Goal: Transaction & Acquisition: Purchase product/service

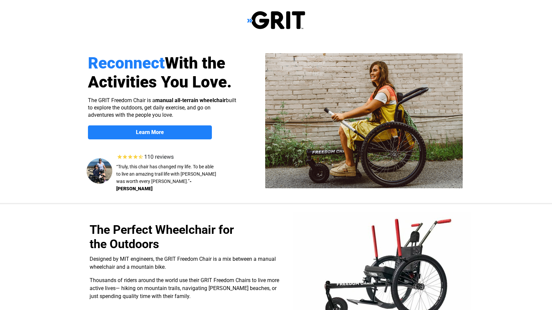
select select "US"
click at [162, 134] on strong "Learn More" at bounding box center [150, 132] width 28 height 6
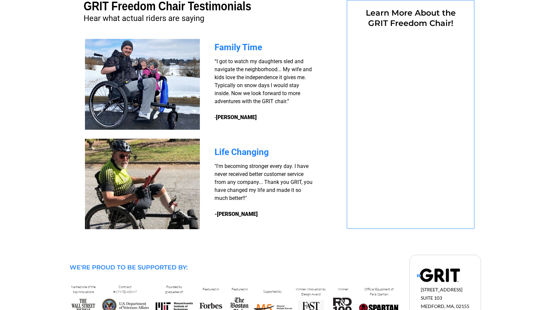
select select "US"
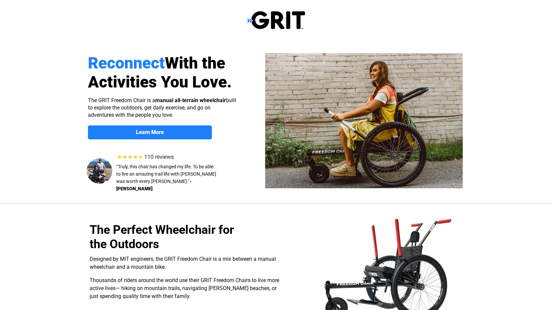
click at [250, 21] on img at bounding box center [276, 20] width 58 height 19
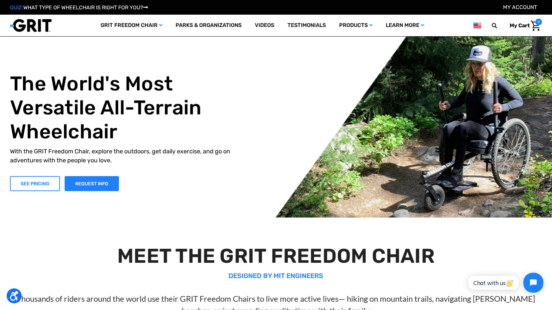
click at [37, 185] on link "SEE PRICING" at bounding box center [35, 183] width 50 height 15
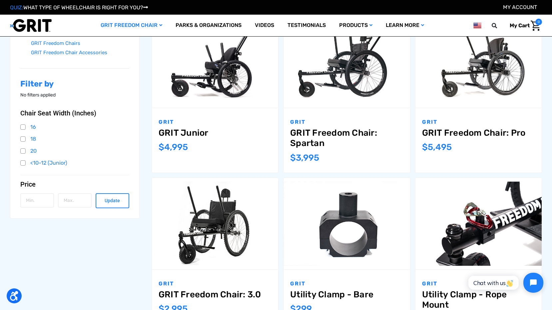
scroll to position [167, 0]
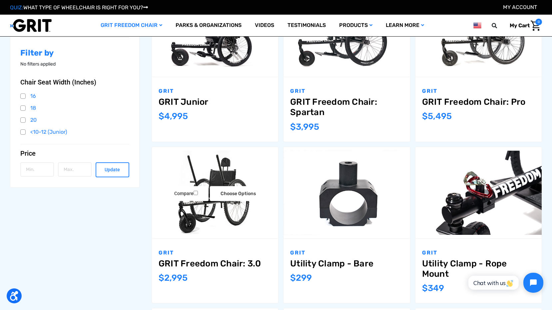
click at [193, 209] on img "GRIT Freedom Chair: 3.0,$2,995.00\a" at bounding box center [215, 193] width 126 height 84
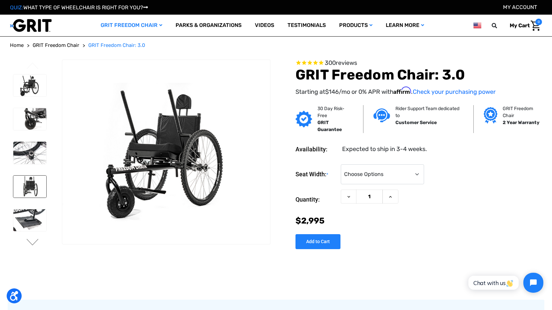
click at [29, 185] on img at bounding box center [29, 187] width 33 height 22
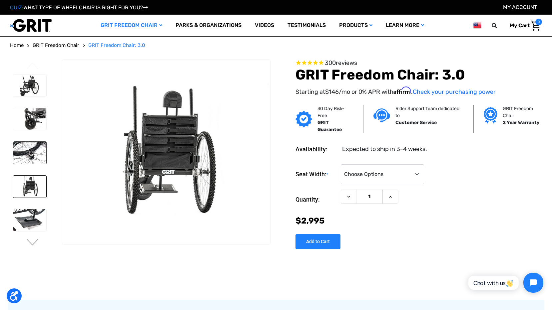
click at [31, 155] on img at bounding box center [29, 153] width 33 height 22
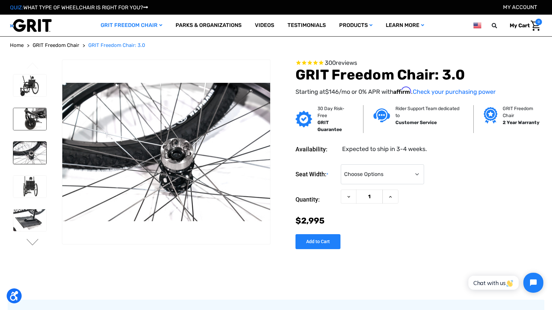
click at [31, 118] on img at bounding box center [29, 119] width 33 height 22
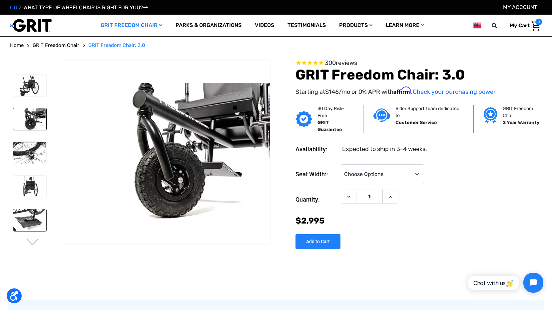
click at [29, 222] on img at bounding box center [29, 221] width 33 height 22
